Goal: Transaction & Acquisition: Purchase product/service

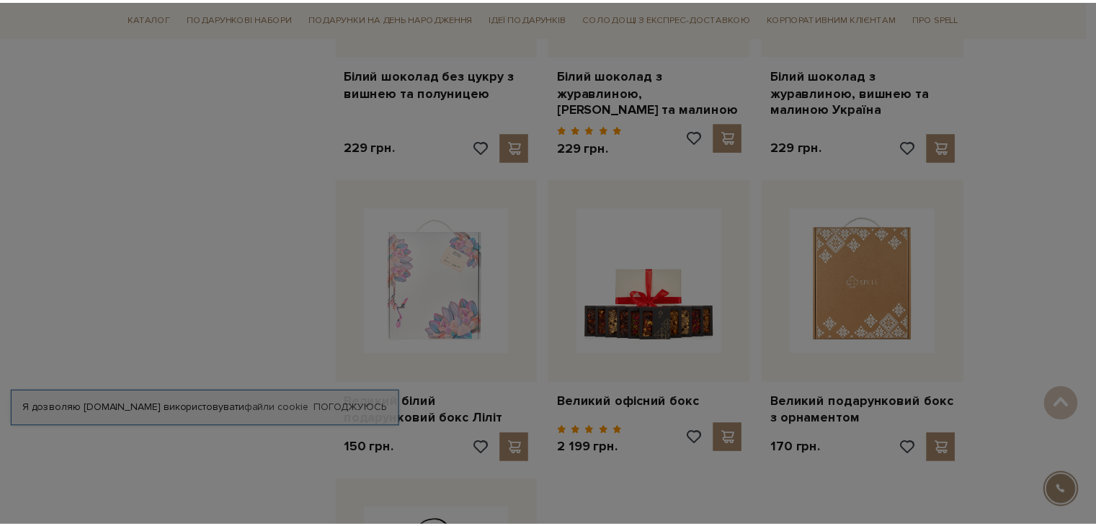
scroll to position [1369, 0]
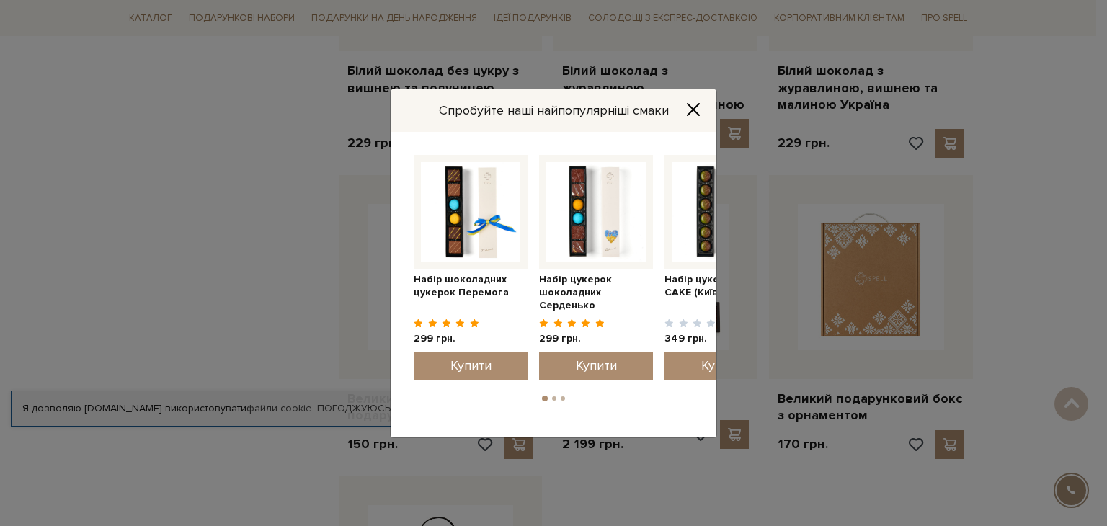
click at [699, 103] on icon "Close" at bounding box center [693, 109] width 12 height 12
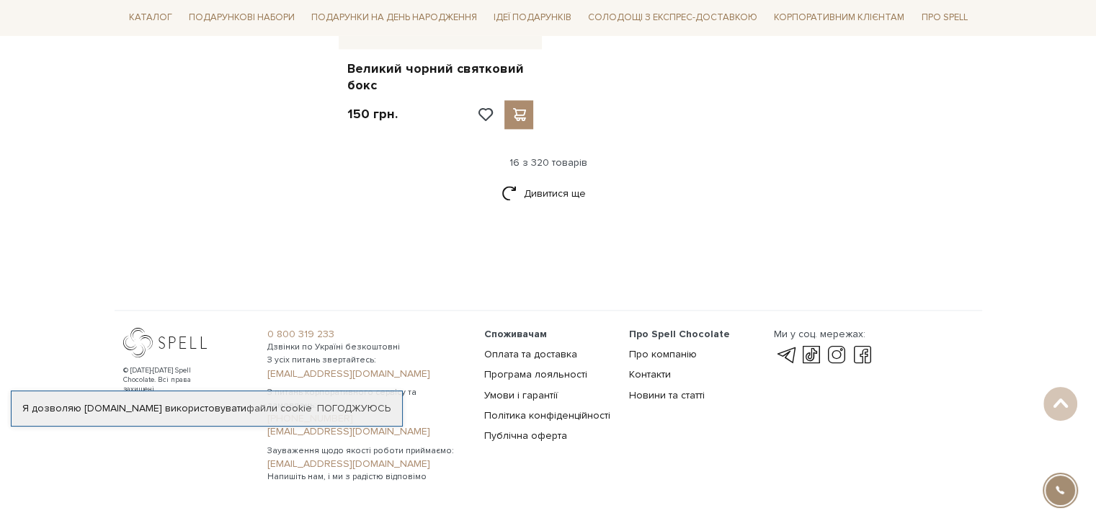
scroll to position [2013, 0]
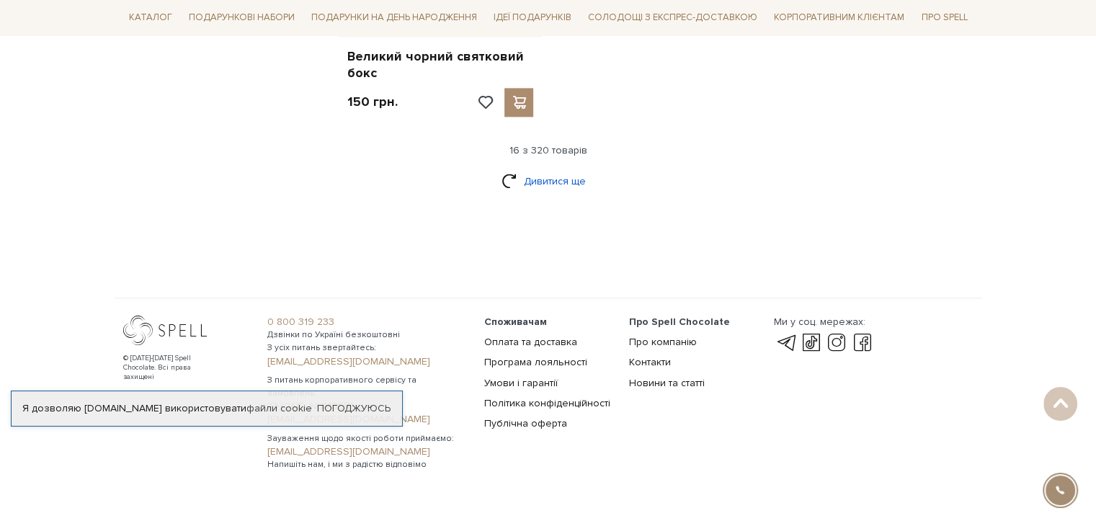
click at [510, 169] on link "Дивитися ще" at bounding box center [549, 181] width 94 height 25
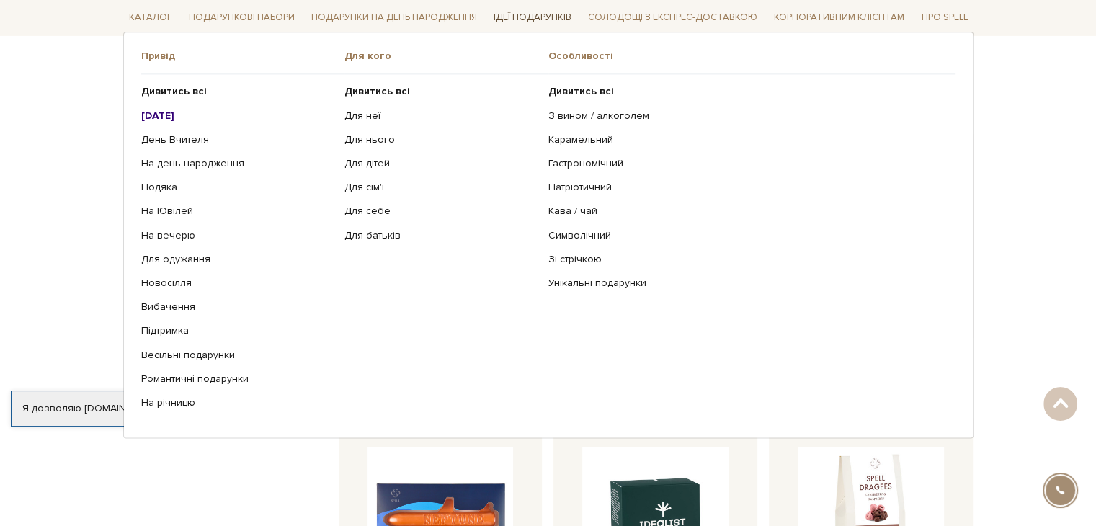
click at [529, 12] on link "Ідеї подарунків" at bounding box center [532, 18] width 89 height 22
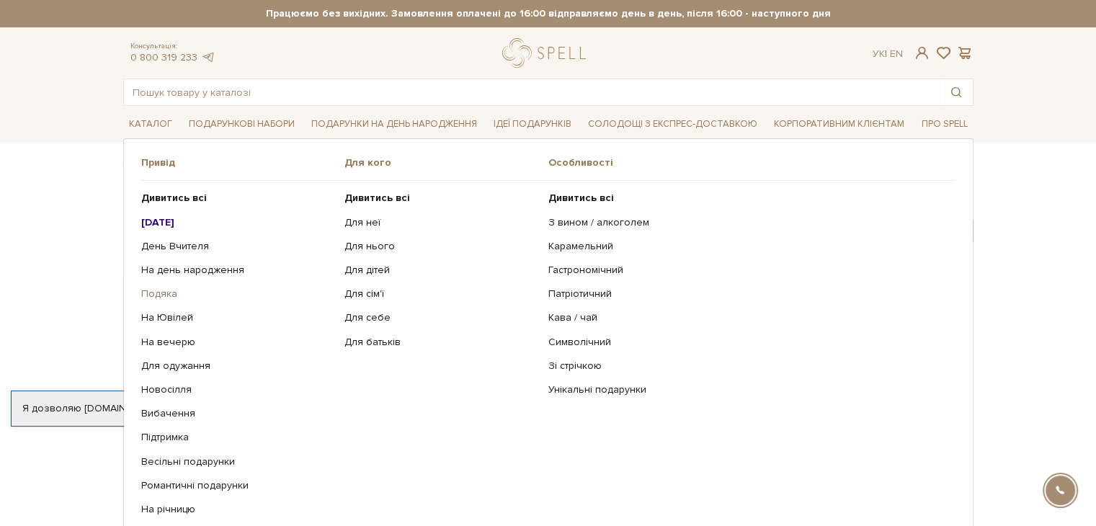
click at [171, 292] on link "Подяка" at bounding box center [237, 294] width 193 height 13
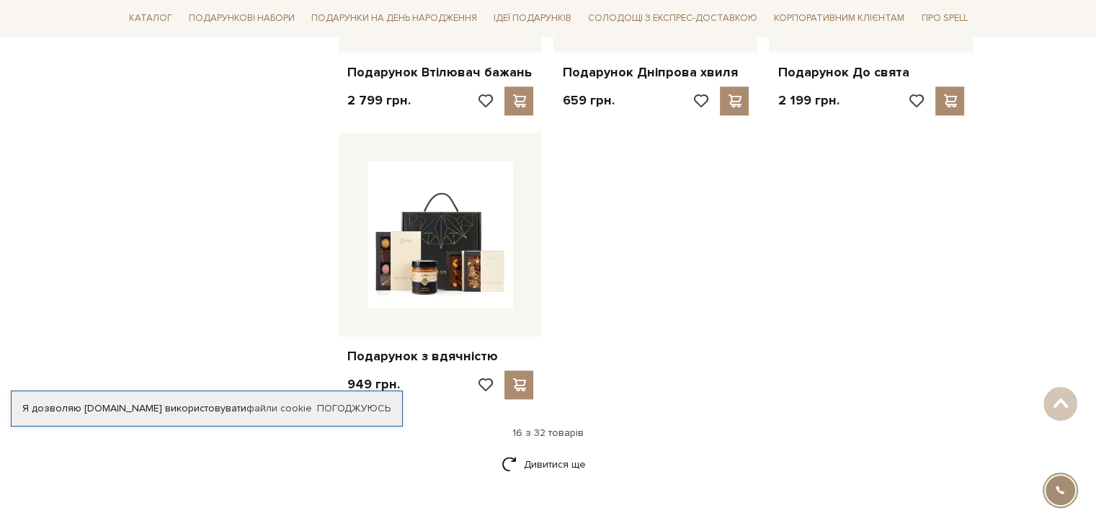
scroll to position [1657, 0]
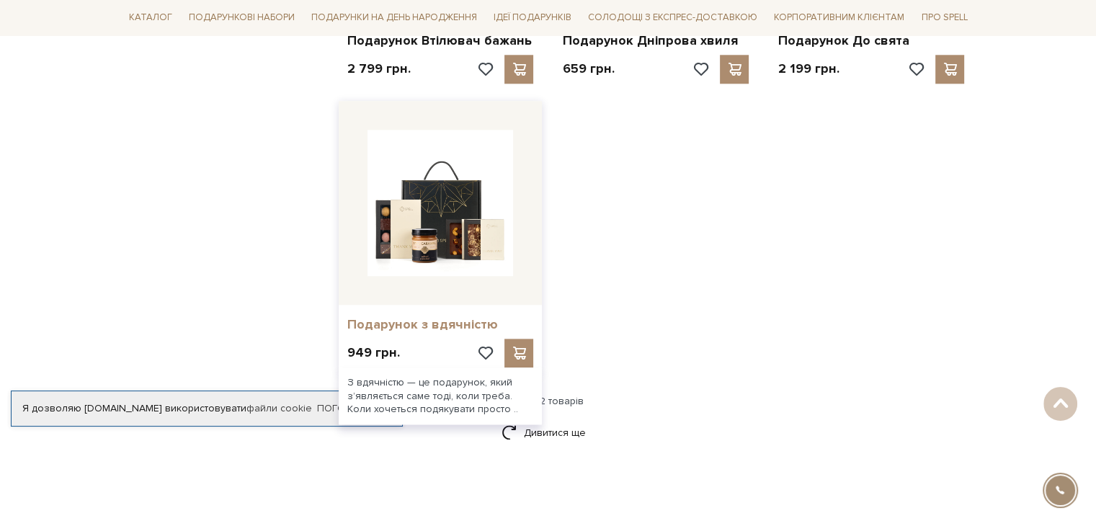
click at [447, 316] on link "Подарунок з вдячністю" at bounding box center [440, 324] width 187 height 17
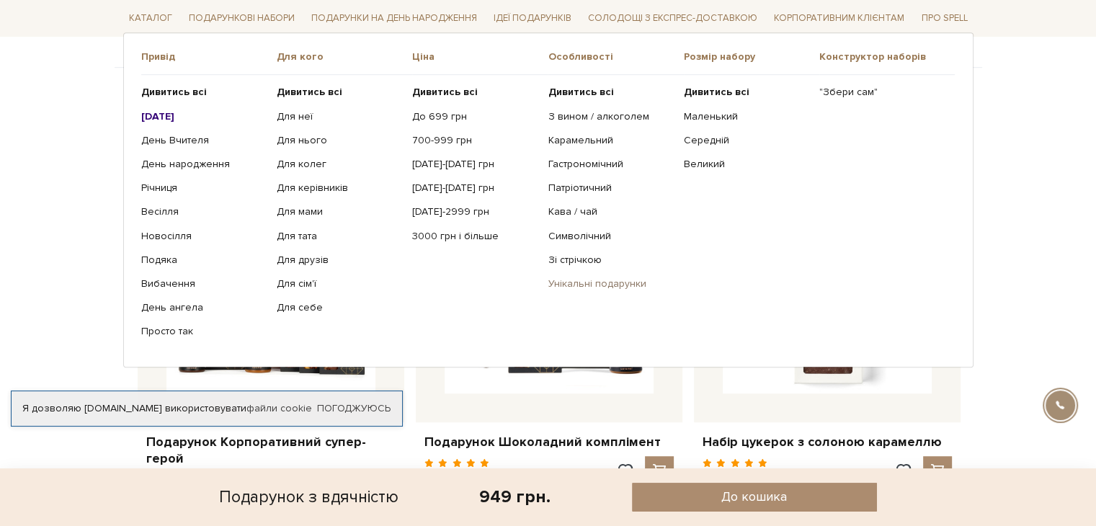
scroll to position [808, 0]
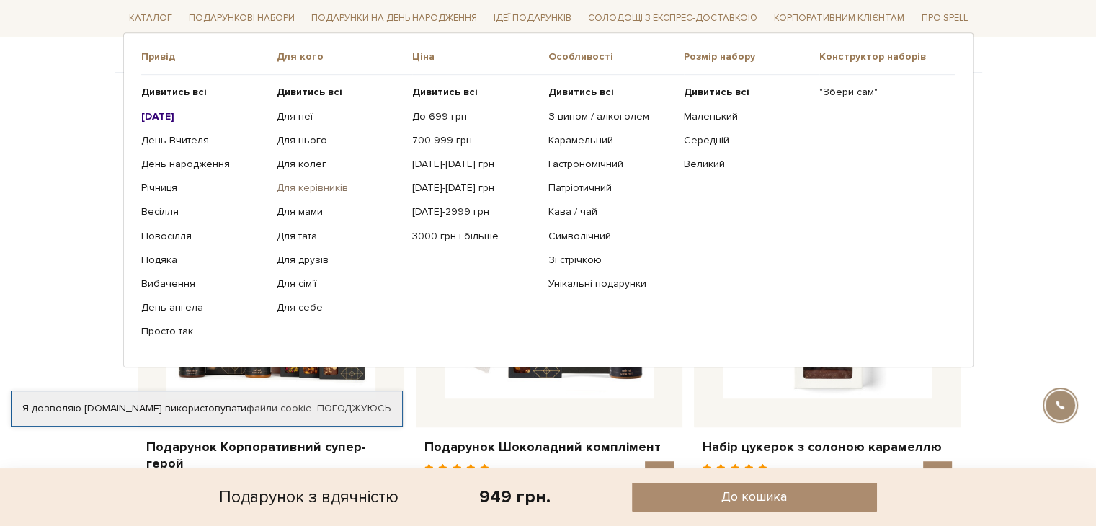
click at [336, 188] on link "Для керівників" at bounding box center [339, 188] width 125 height 13
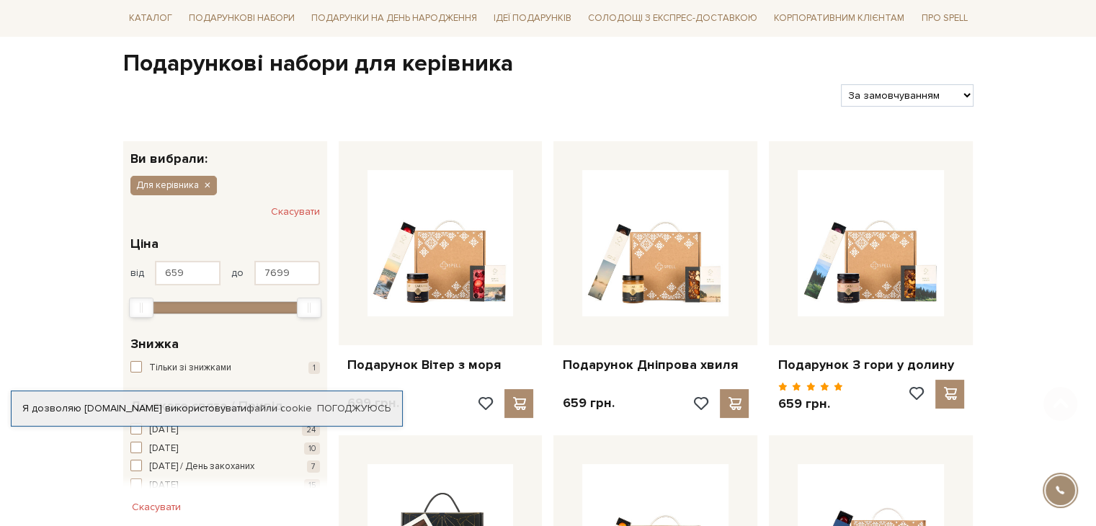
scroll to position [144, 0]
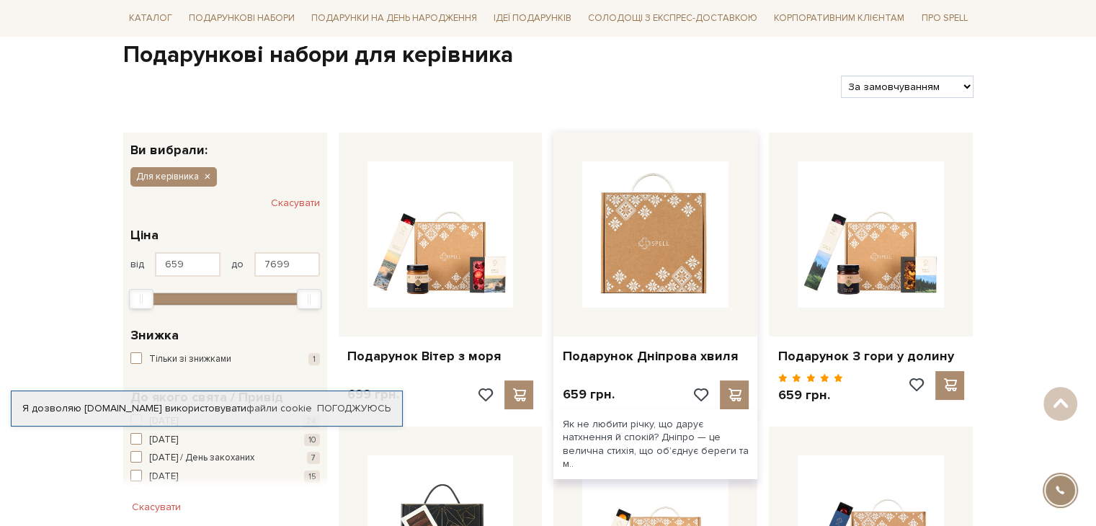
click at [582, 272] on img at bounding box center [655, 234] width 146 height 146
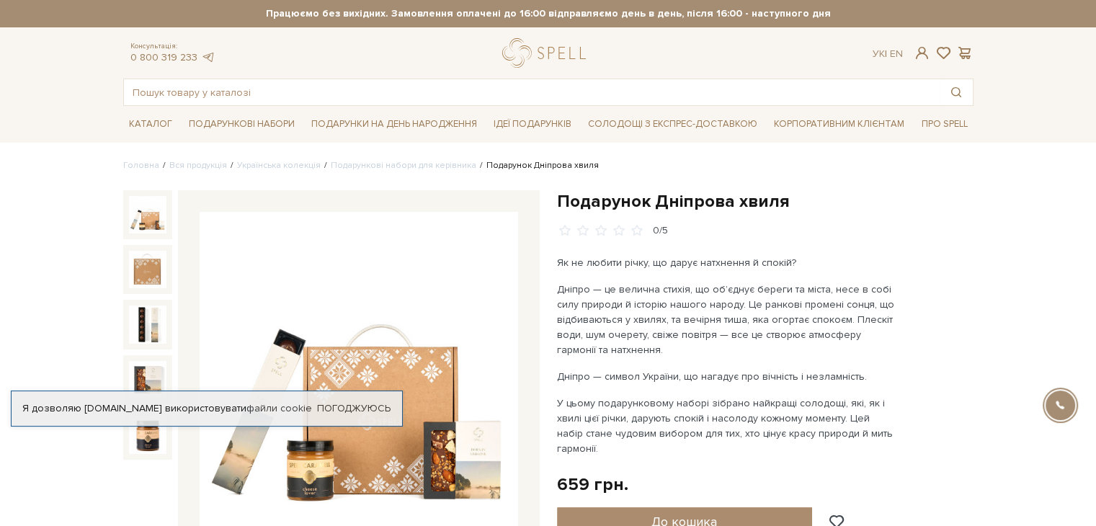
click at [414, 472] on img at bounding box center [359, 371] width 319 height 319
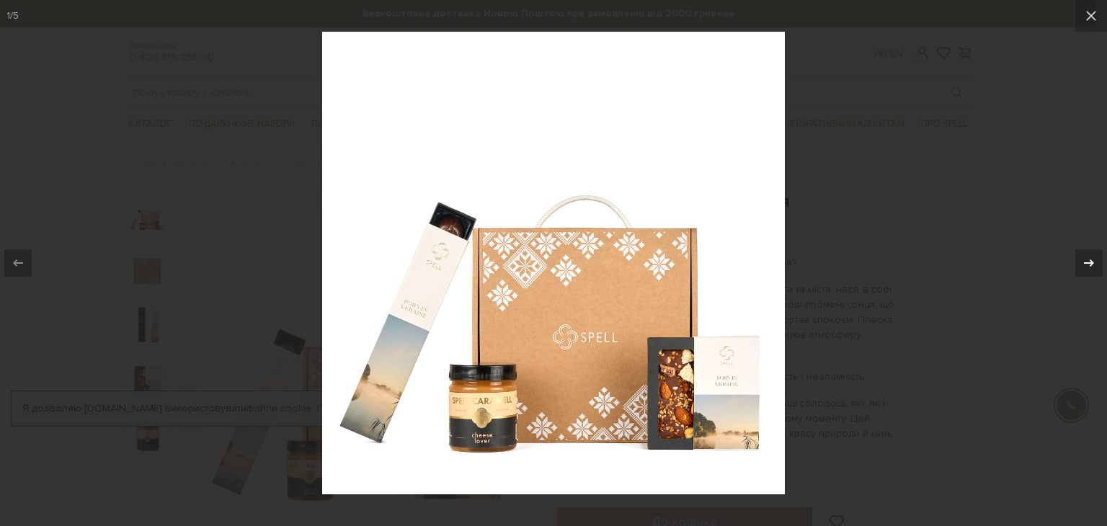
click at [1082, 272] on div at bounding box center [1088, 262] width 27 height 27
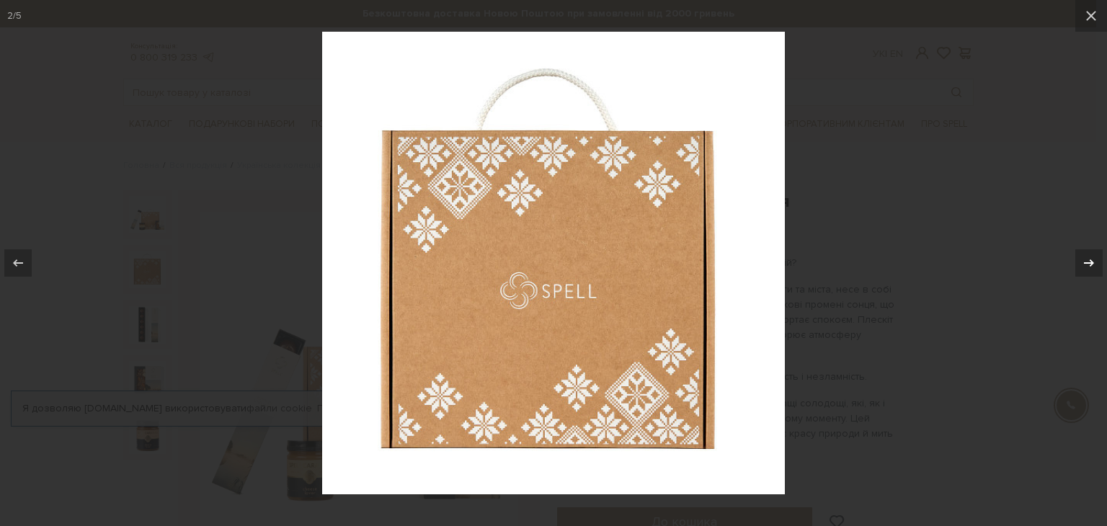
click at [1082, 272] on div at bounding box center [1088, 262] width 27 height 27
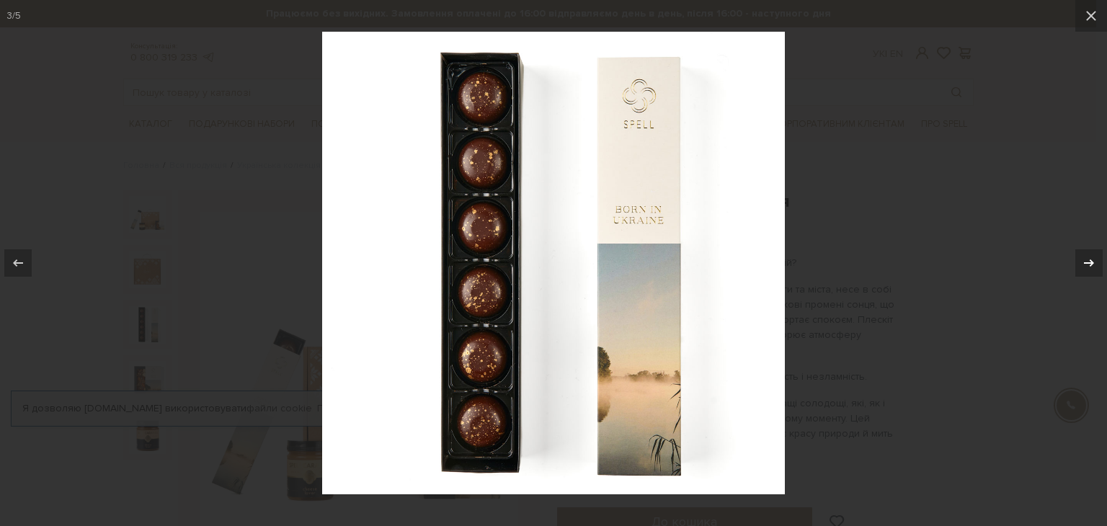
click at [1082, 272] on div at bounding box center [1088, 262] width 27 height 27
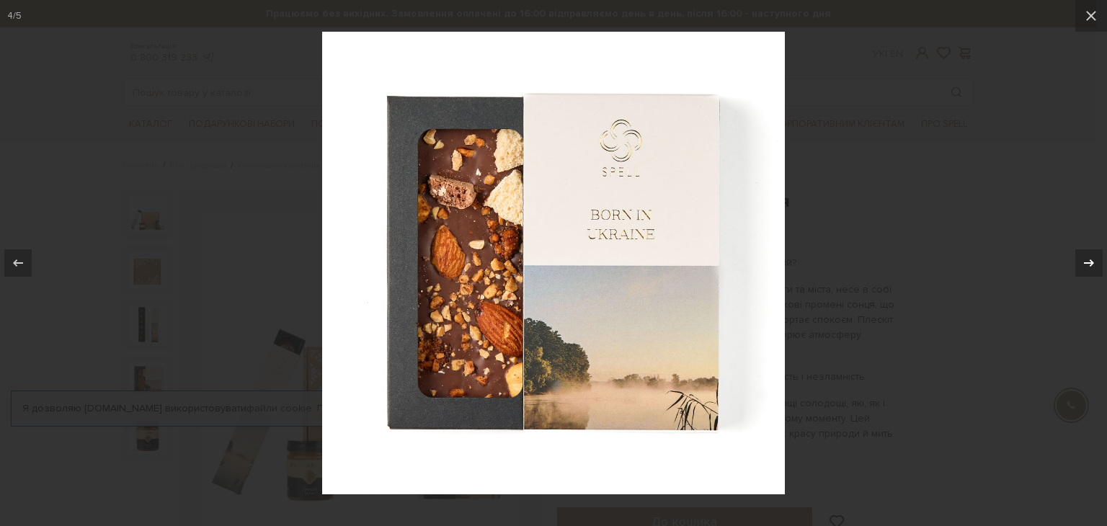
click at [1082, 272] on div at bounding box center [1088, 262] width 27 height 27
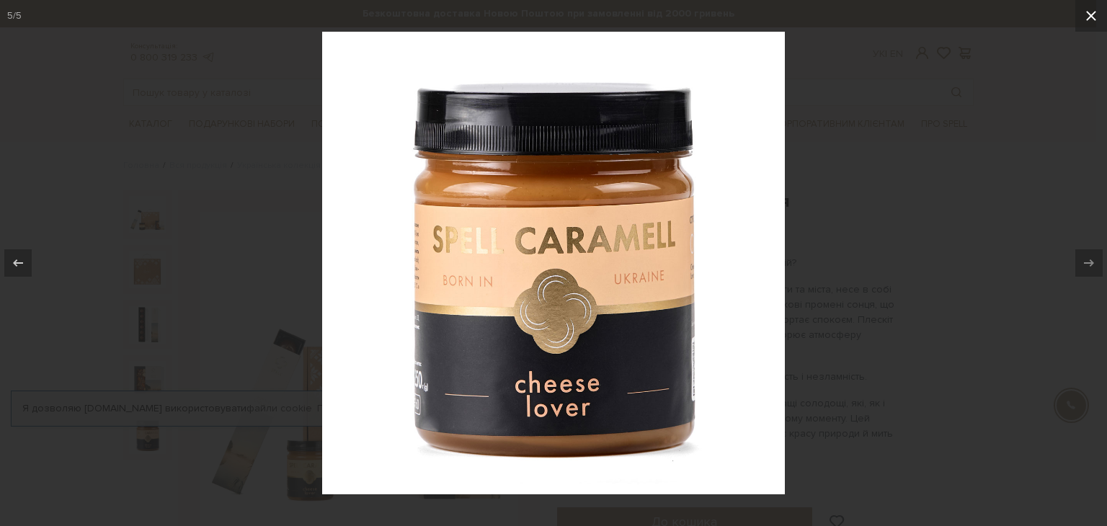
click at [1087, 12] on icon at bounding box center [1091, 16] width 10 height 10
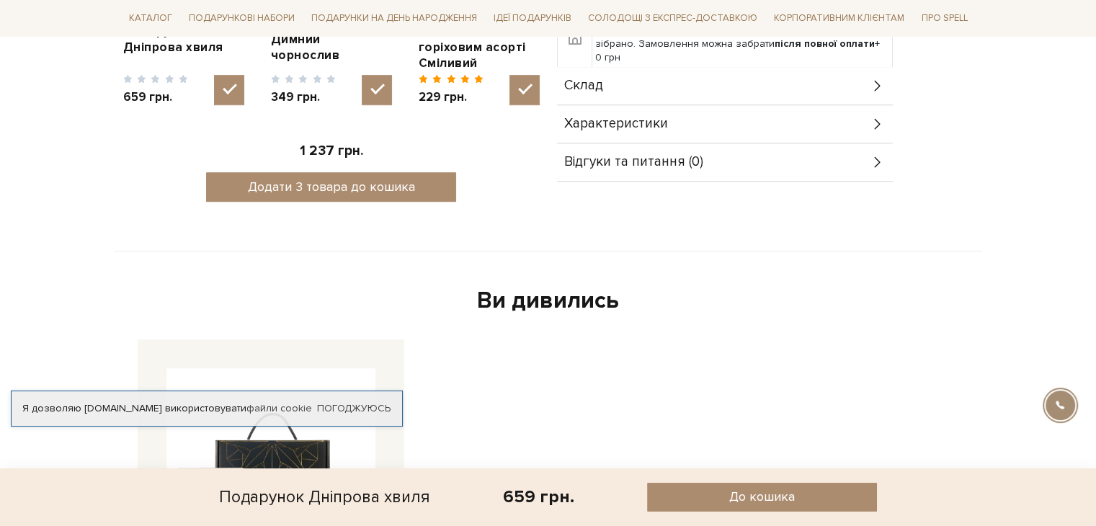
scroll to position [1009, 0]
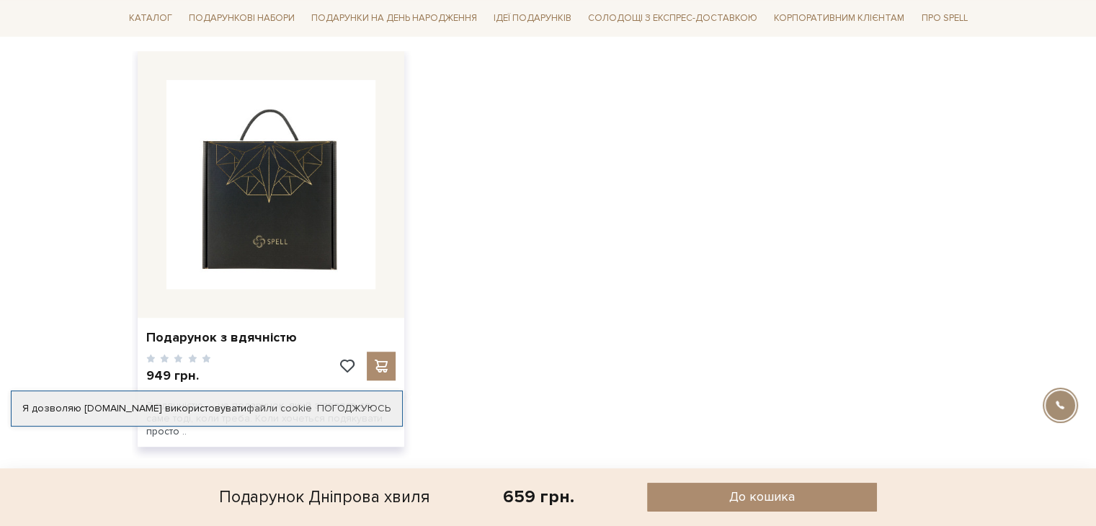
click at [284, 258] on img at bounding box center [270, 184] width 209 height 209
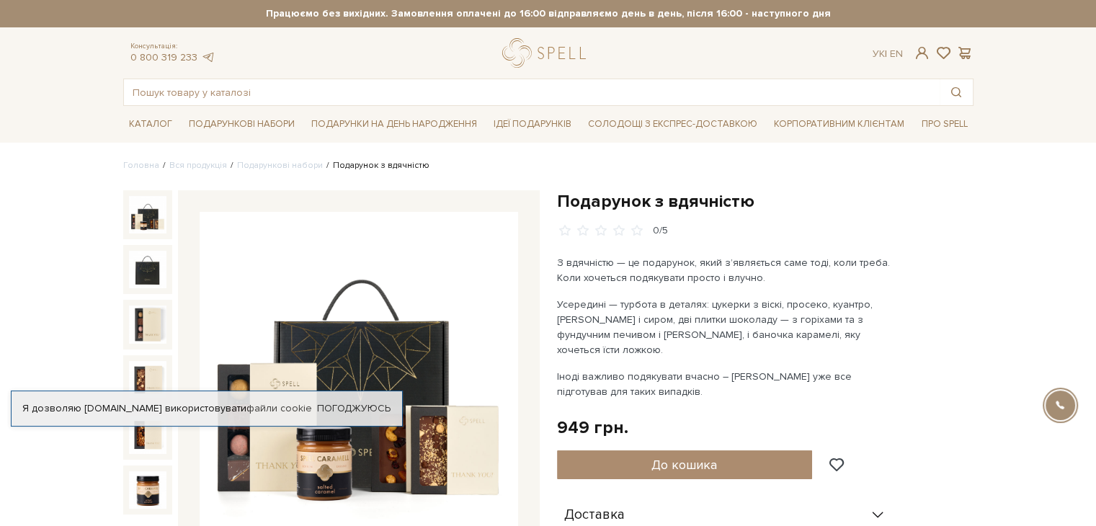
click at [393, 389] on img at bounding box center [359, 371] width 319 height 319
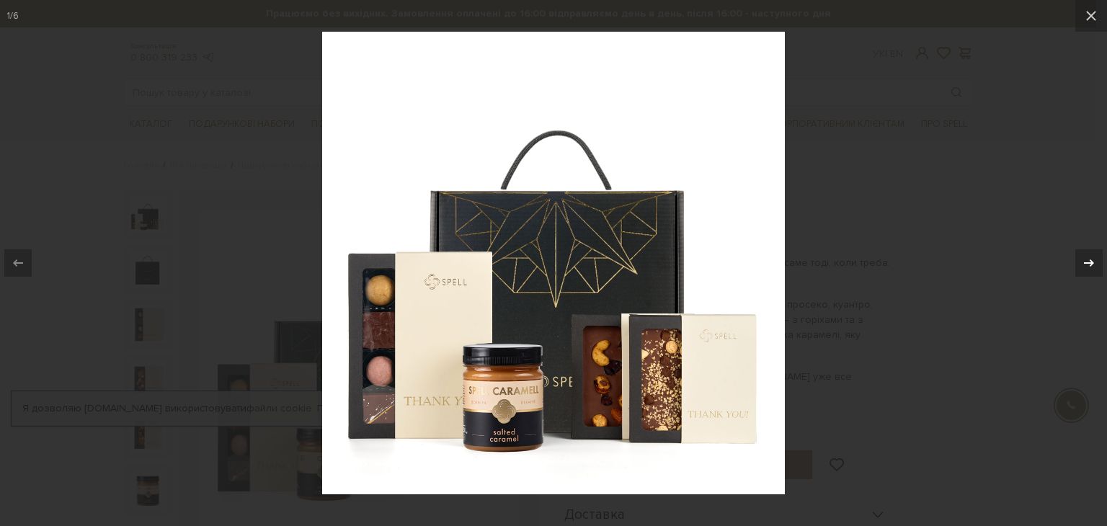
click at [1094, 267] on icon at bounding box center [1088, 262] width 17 height 17
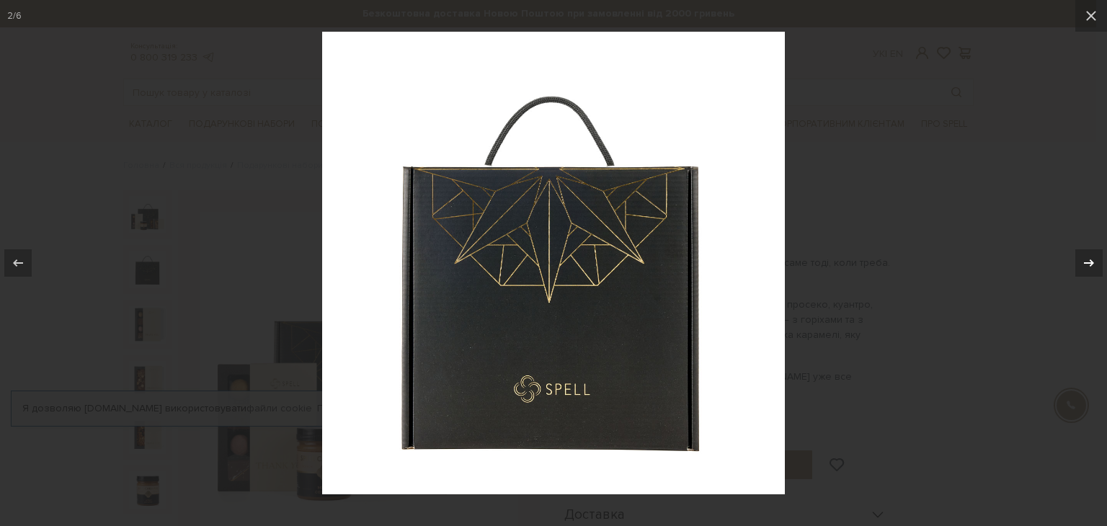
click at [1094, 267] on icon at bounding box center [1088, 262] width 17 height 17
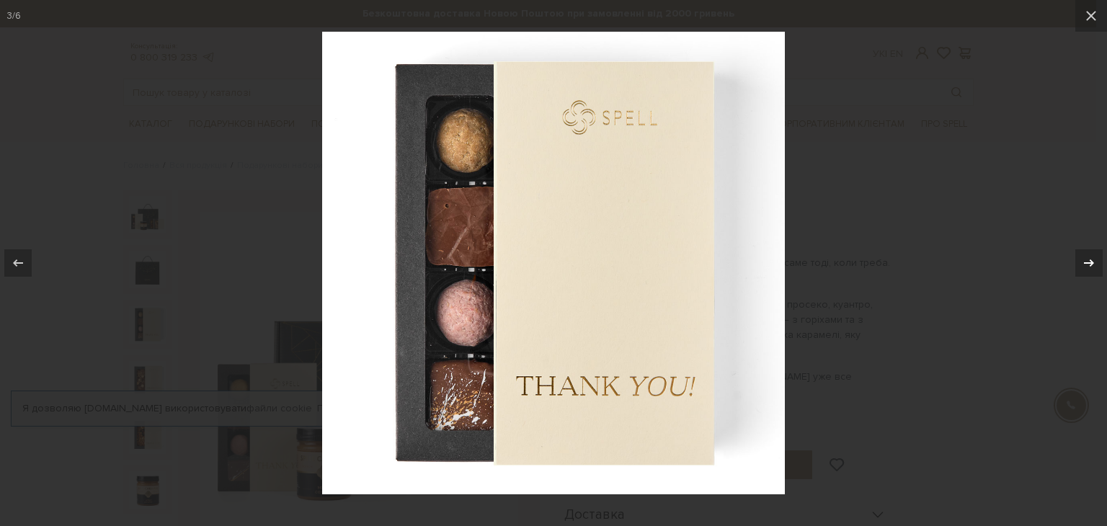
click at [1094, 267] on icon at bounding box center [1088, 262] width 17 height 17
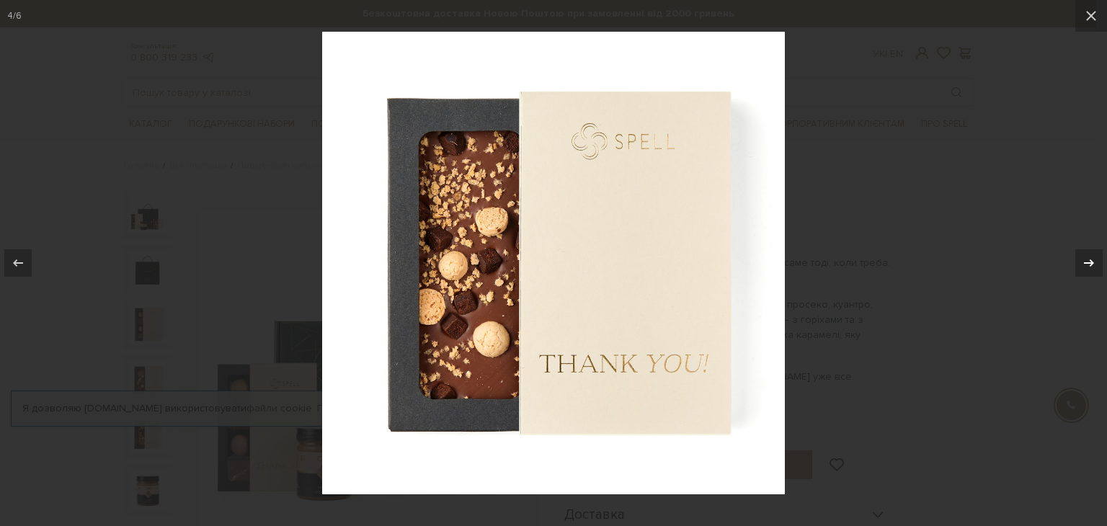
click at [1094, 267] on icon at bounding box center [1088, 262] width 17 height 17
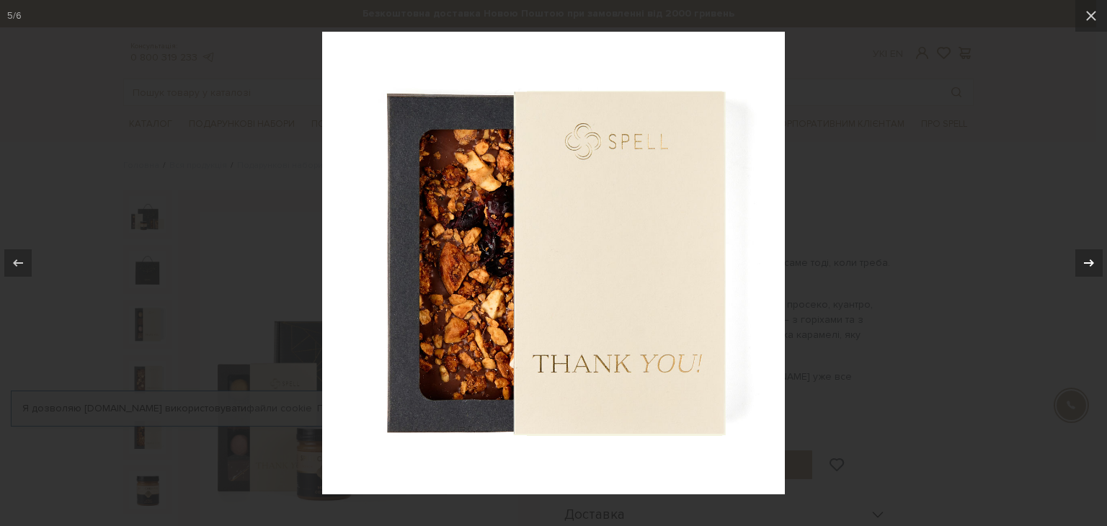
click at [1094, 267] on icon at bounding box center [1088, 262] width 17 height 17
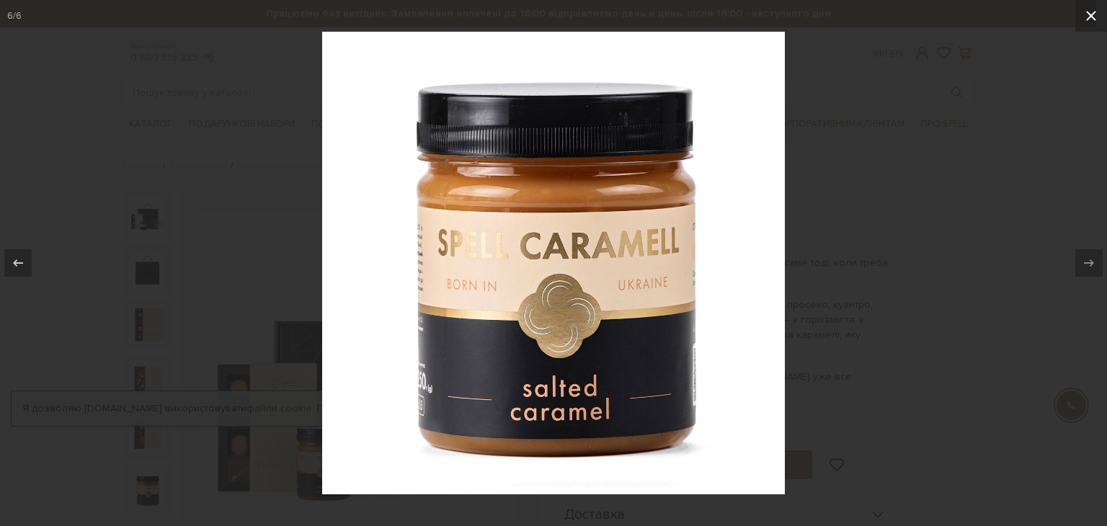
click at [1090, 2] on button at bounding box center [1091, 16] width 32 height 32
